Goal: Transaction & Acquisition: Purchase product/service

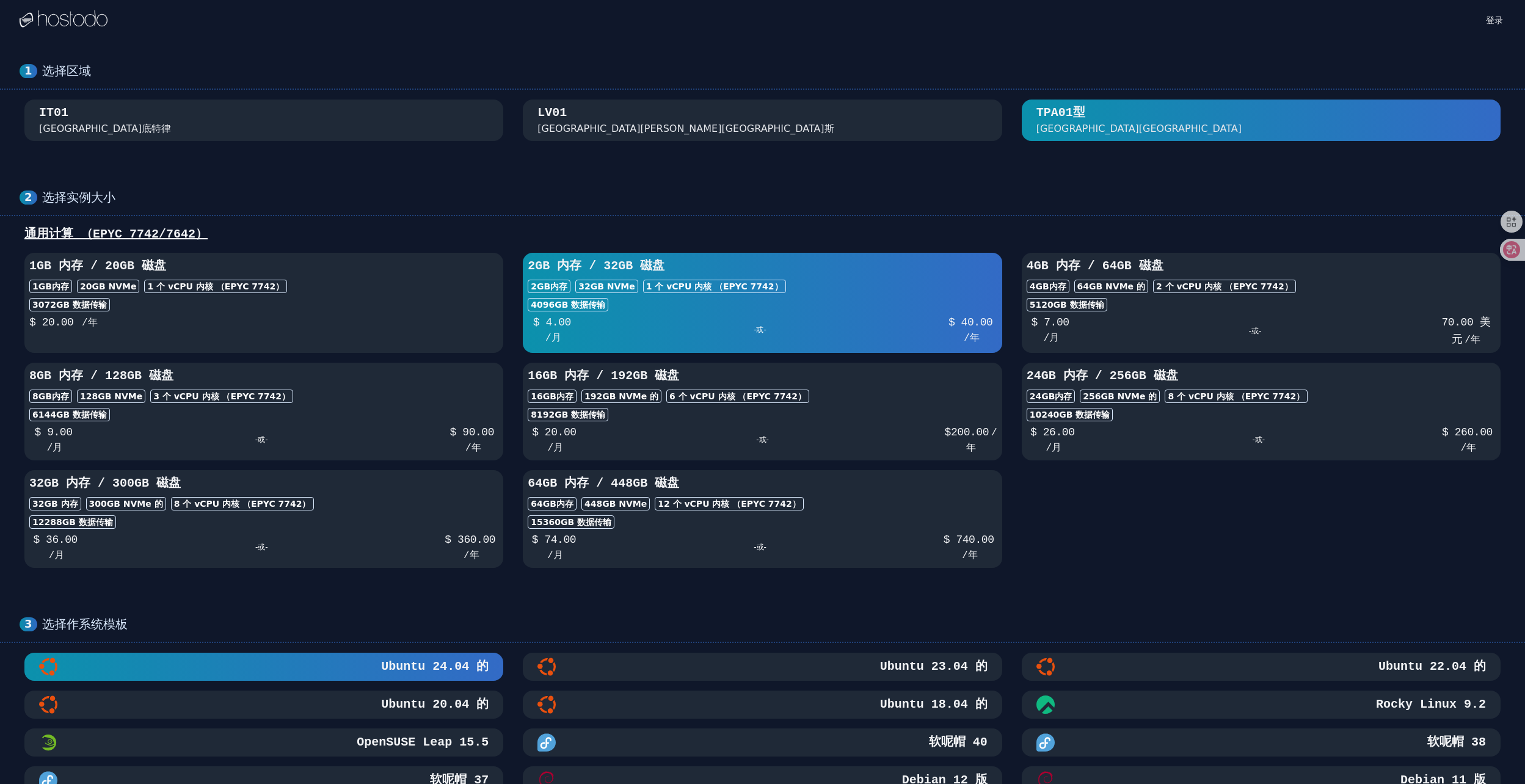
click at [841, 103] on button "LV01 [GEOGRAPHIC_DATA][PERSON_NAME][GEOGRAPHIC_DATA]斯" at bounding box center [762, 120] width 479 height 42
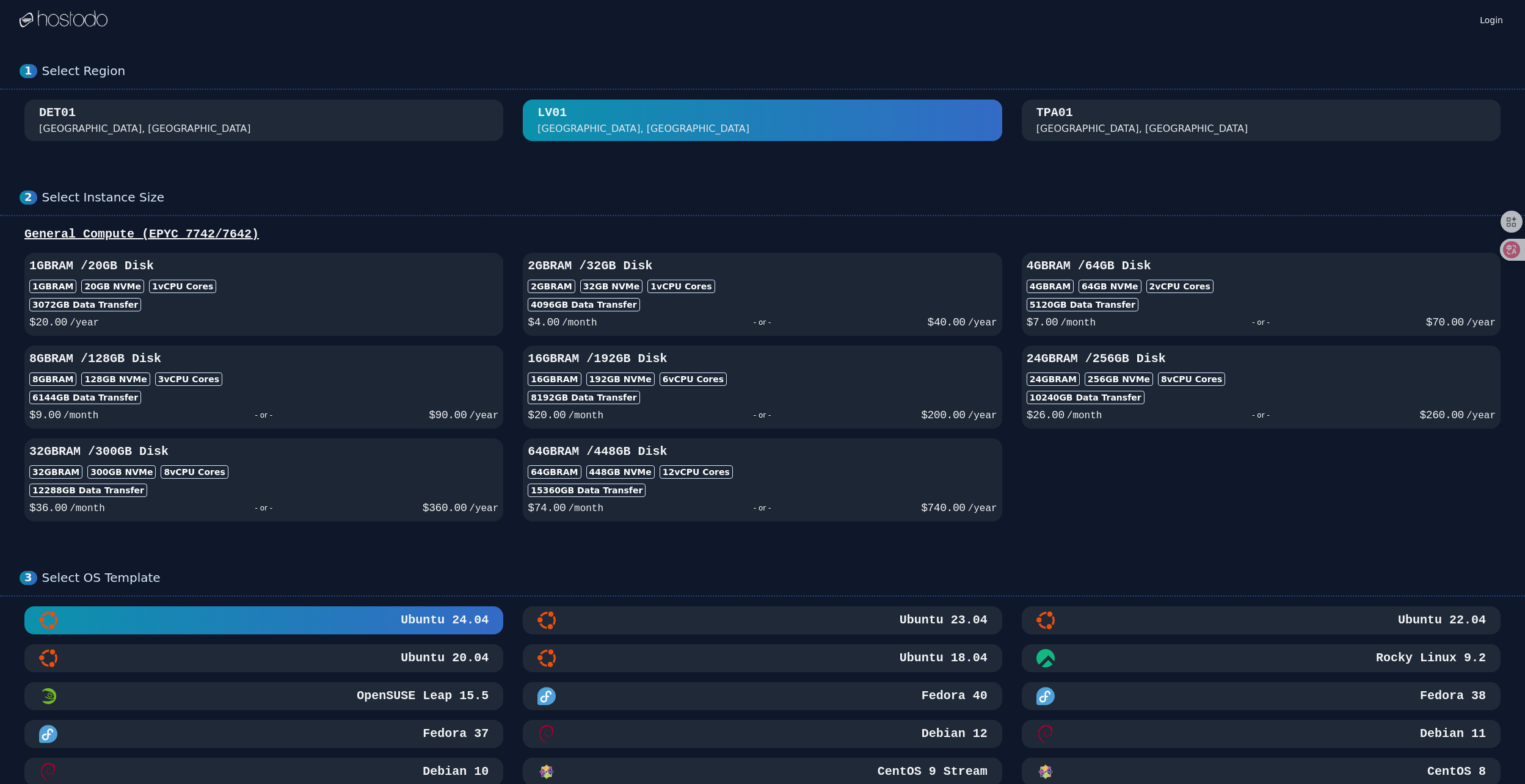
click at [176, 123] on div "DET01 [GEOGRAPHIC_DATA], [GEOGRAPHIC_DATA]" at bounding box center [264, 120] width 450 height 32
